Goal: Find specific page/section: Find specific page/section

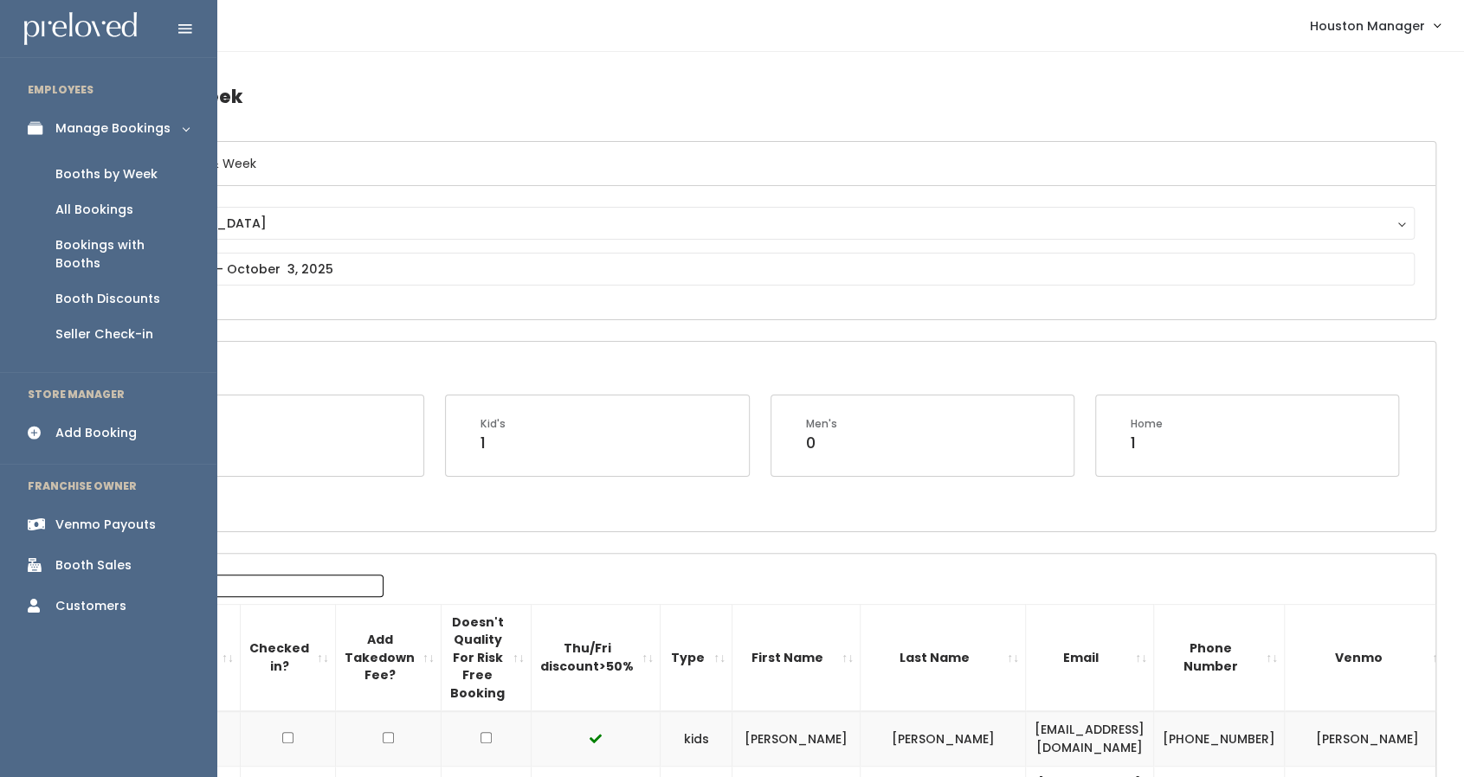
click at [105, 179] on div "Booths by Week" at bounding box center [106, 174] width 102 height 18
click at [81, 557] on div "Booth Sales" at bounding box center [93, 566] width 76 height 18
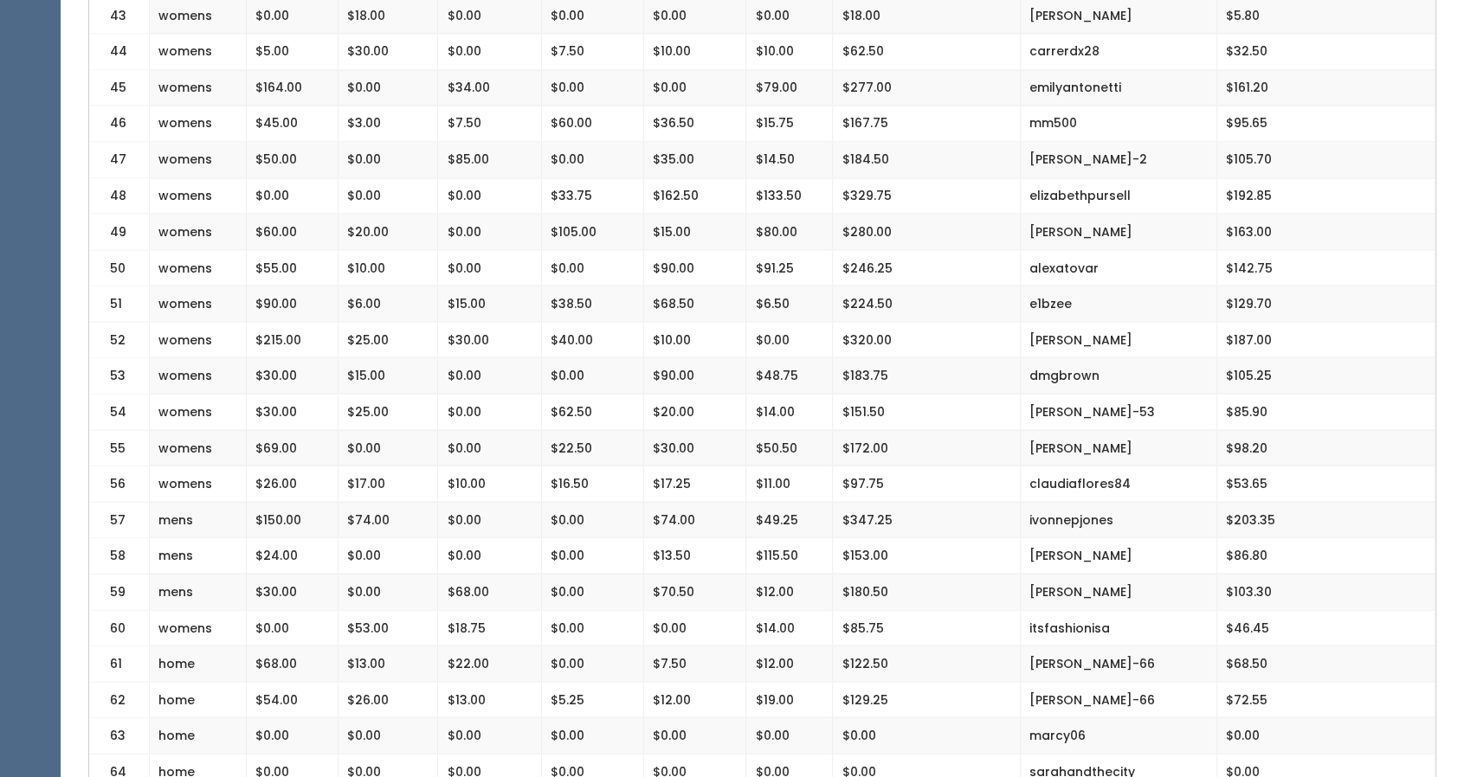
scroll to position [2171, 0]
